Goal: Check status: Check status

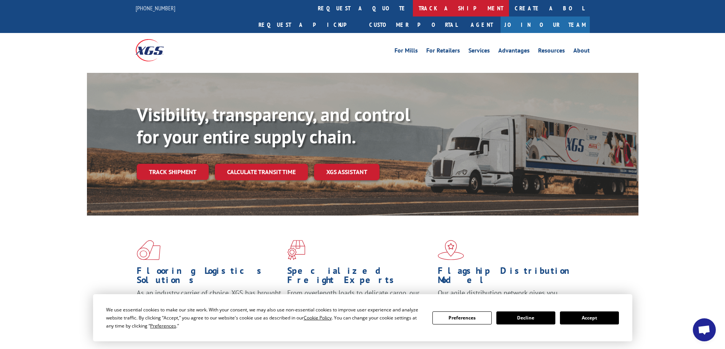
click at [413, 9] on link "track a shipment" at bounding box center [461, 8] width 96 height 16
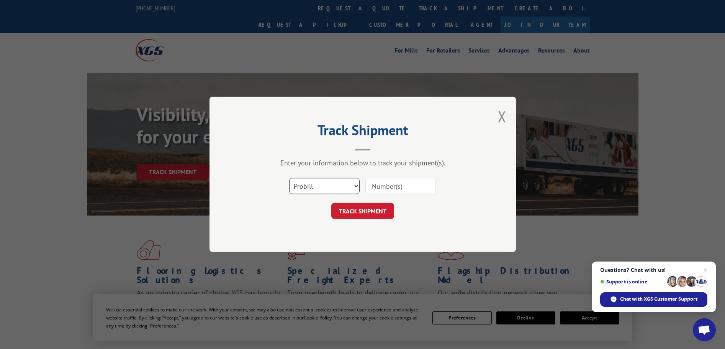
click at [321, 189] on select "Select category... Probill BOL PO" at bounding box center [324, 186] width 71 height 16
select select "po"
click at [289, 178] on select "Select category... Probill BOL PO" at bounding box center [324, 186] width 71 height 16
click at [378, 186] on input at bounding box center [401, 186] width 71 height 16
paste input "17524765"
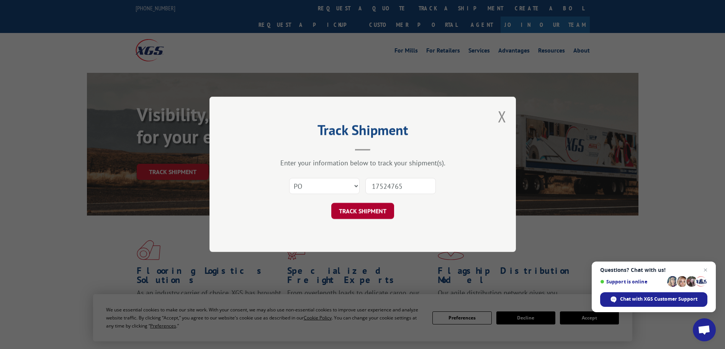
type input "17524765"
click at [363, 212] on button "TRACK SHIPMENT" at bounding box center [362, 211] width 63 height 16
